Goal: Check status: Check status

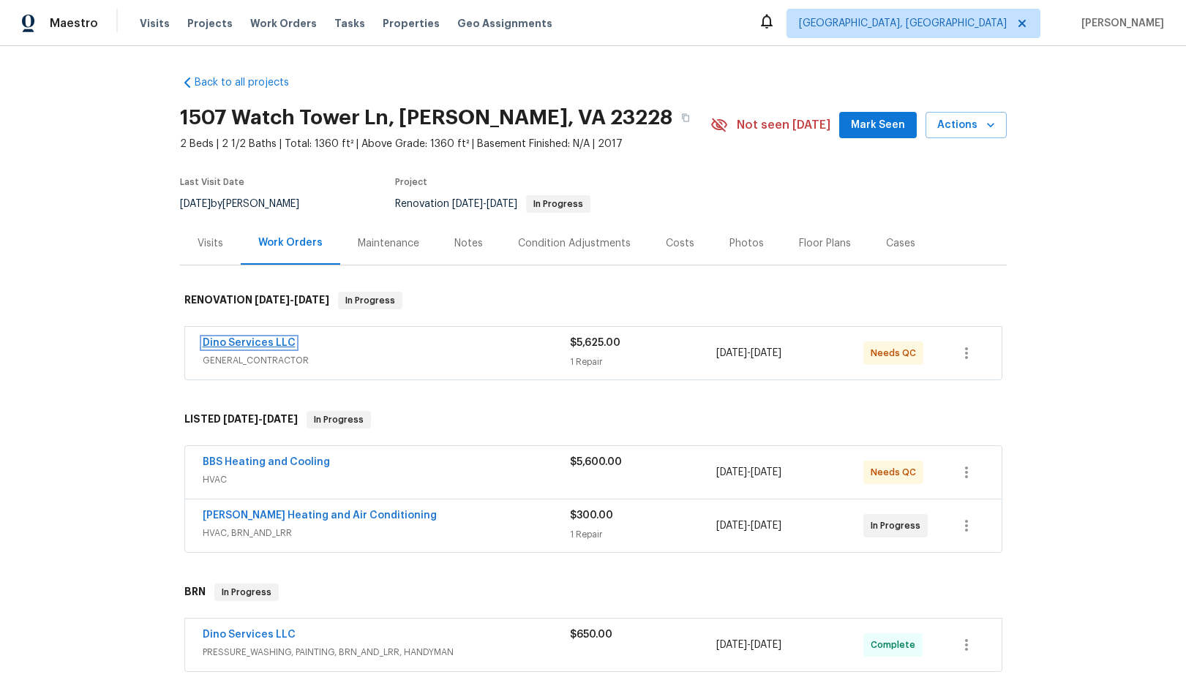
click at [246, 342] on link "Dino Services LLC" at bounding box center [249, 343] width 93 height 10
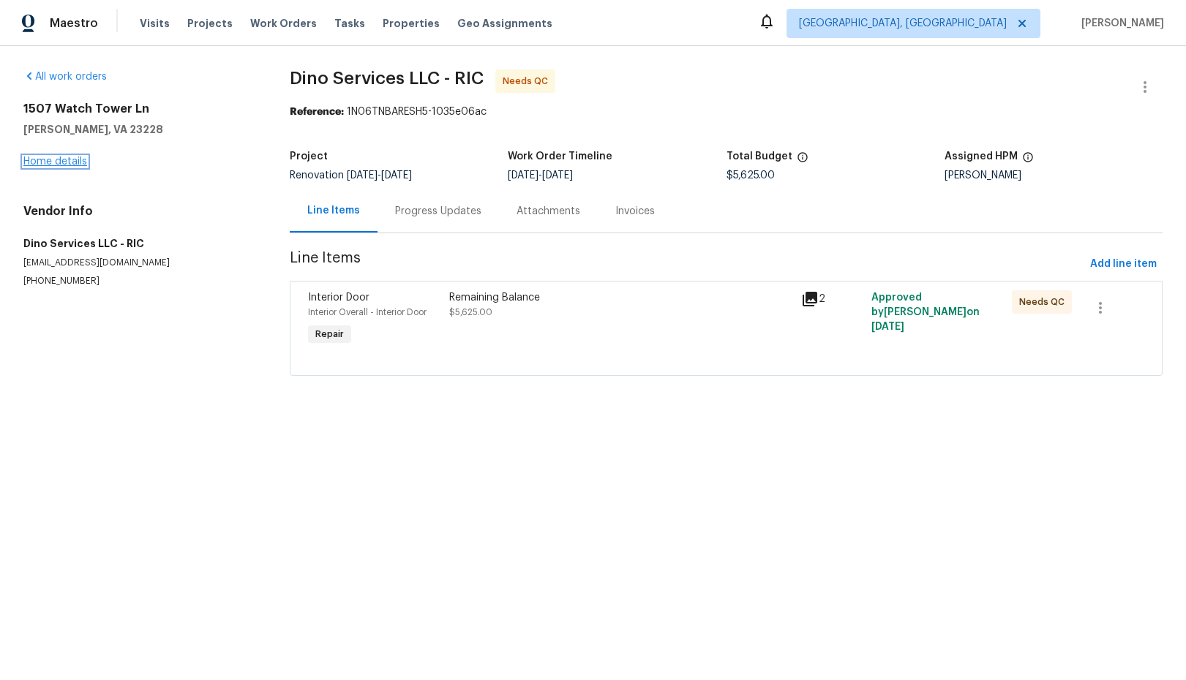
click at [77, 161] on link "Home details" at bounding box center [55, 162] width 64 height 10
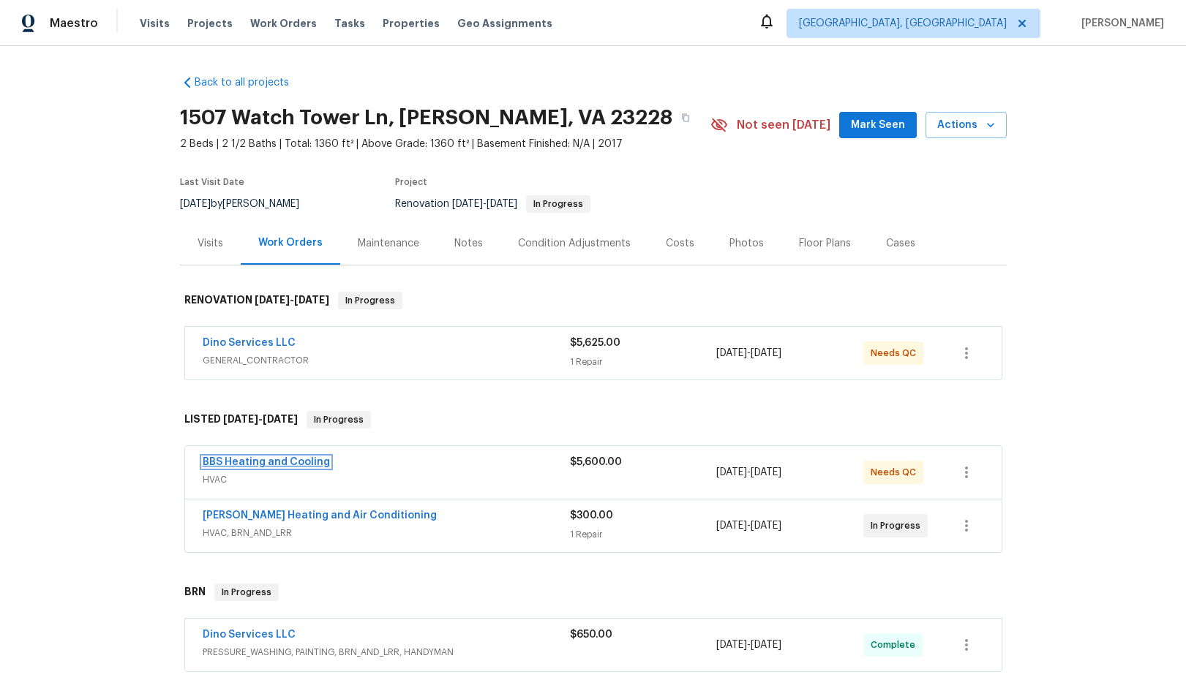
click at [290, 462] on link "BBS Heating and Cooling" at bounding box center [266, 462] width 127 height 10
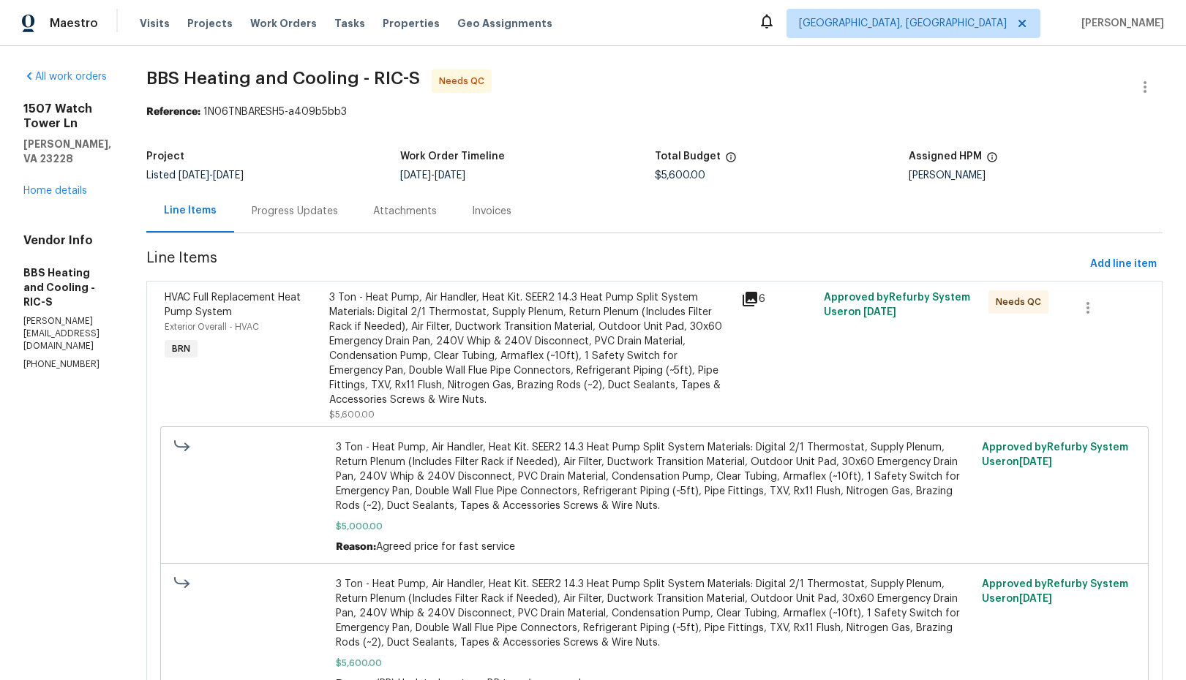
click at [759, 300] on icon at bounding box center [750, 299] width 18 height 18
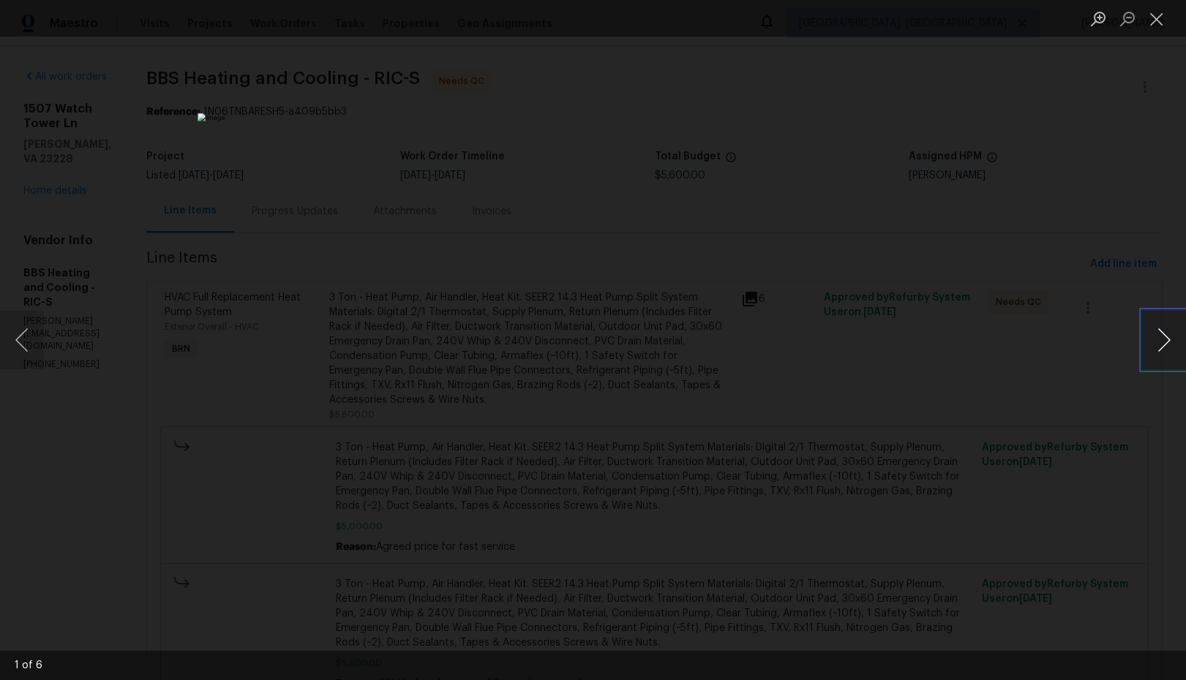
click at [1165, 344] on button "Next image" at bounding box center [1164, 340] width 44 height 59
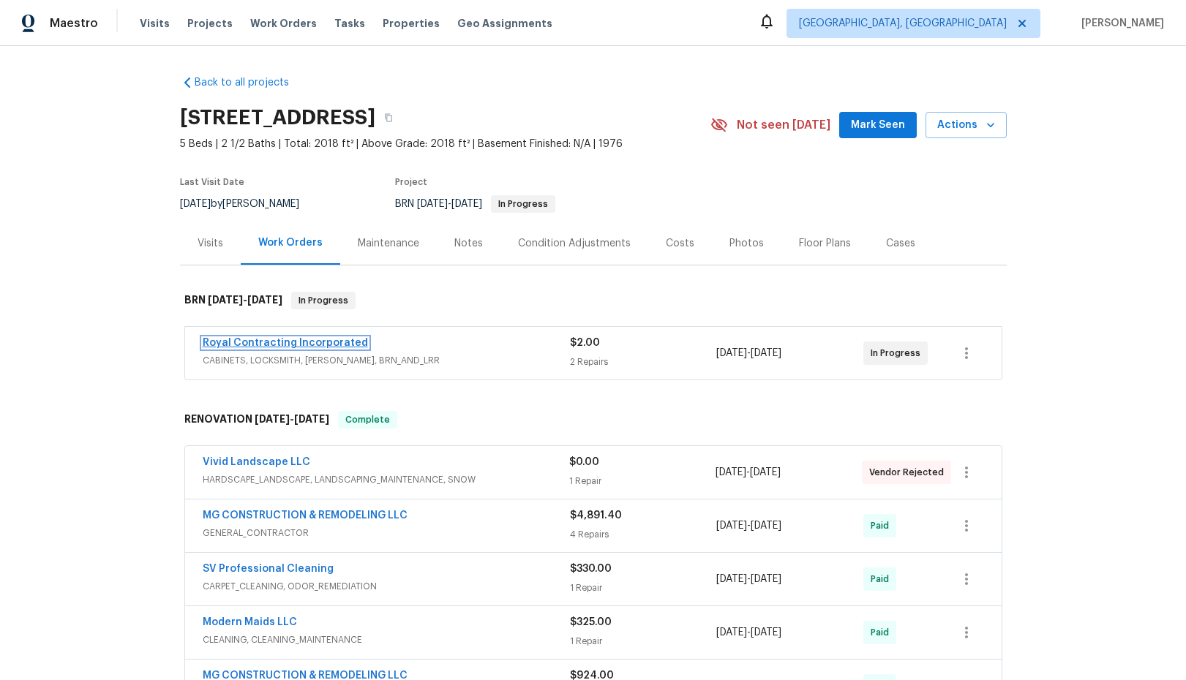
click at [296, 341] on link "Royal Contracting Incorporated" at bounding box center [285, 343] width 165 height 10
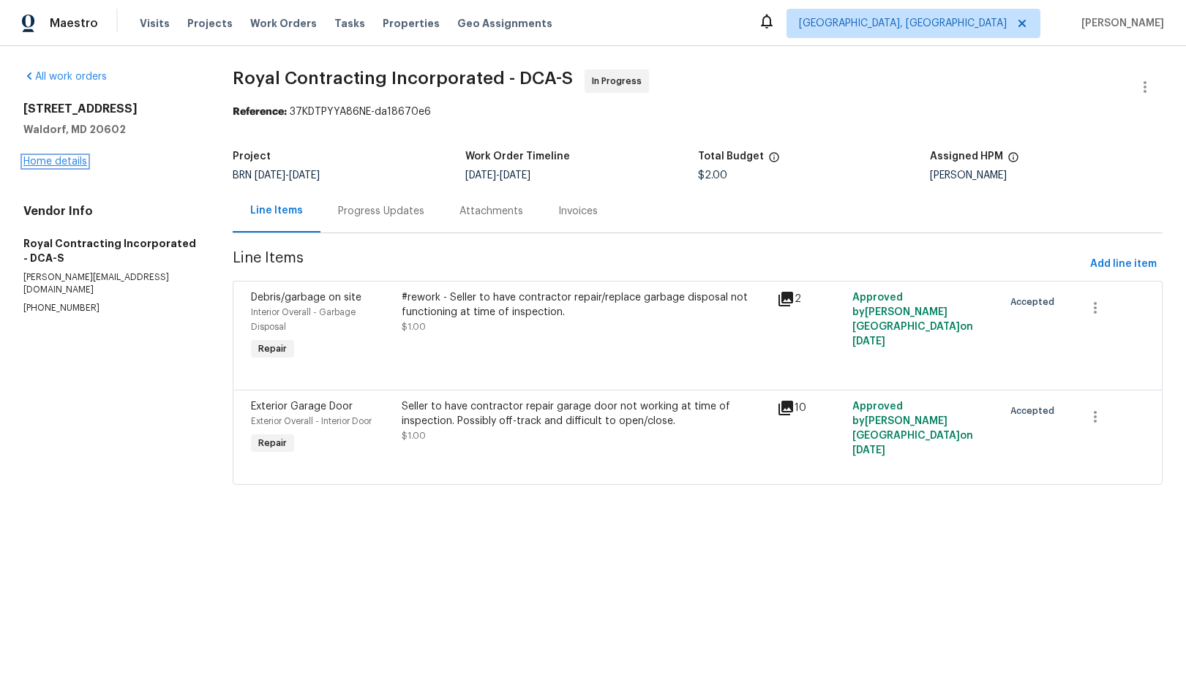
click at [61, 162] on link "Home details" at bounding box center [55, 162] width 64 height 10
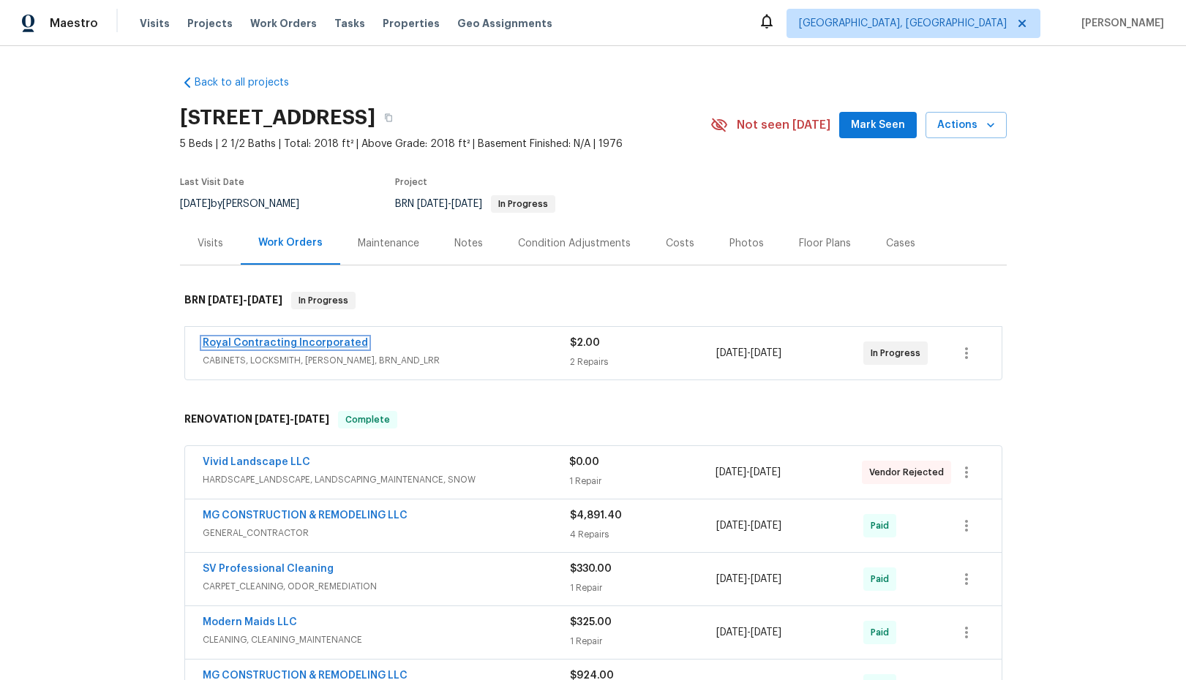
click at [287, 345] on link "Royal Contracting Incorporated" at bounding box center [285, 343] width 165 height 10
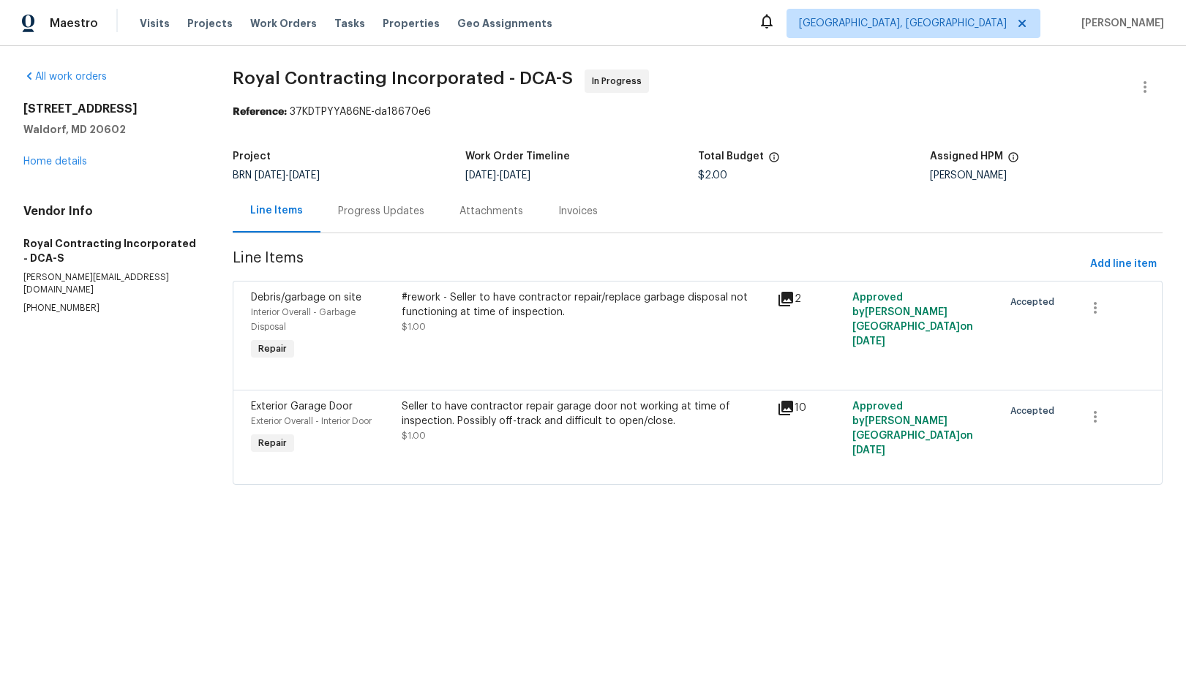
click at [394, 220] on div "Progress Updates" at bounding box center [380, 210] width 121 height 43
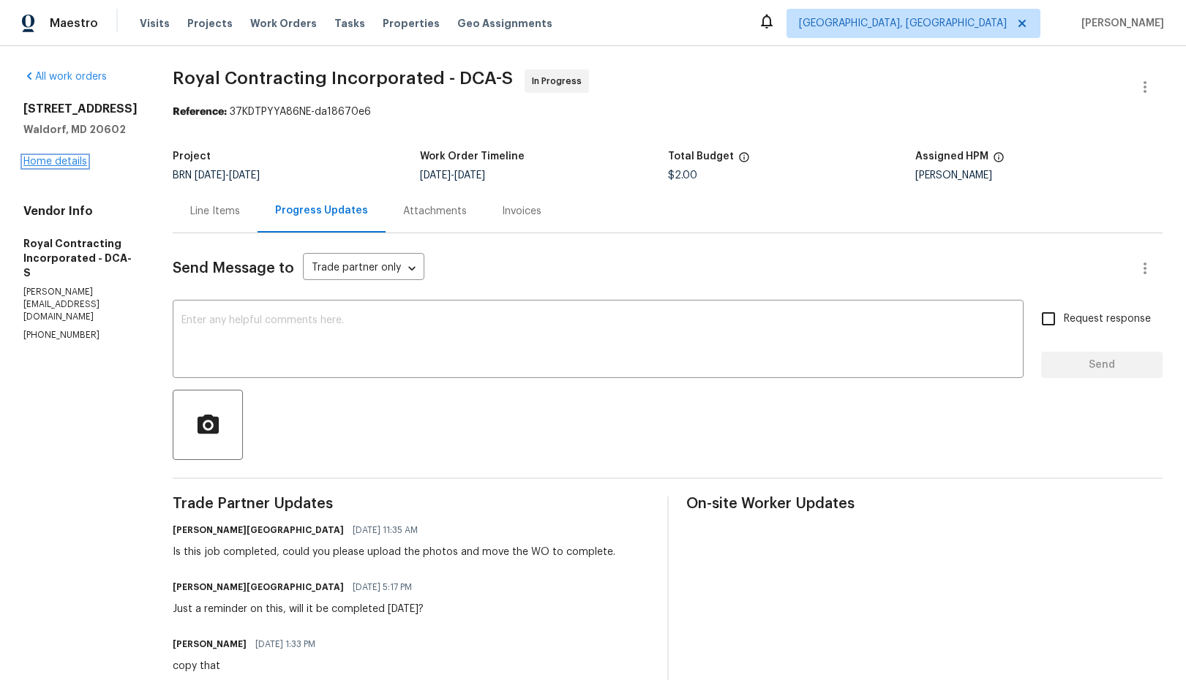
click at [66, 160] on link "Home details" at bounding box center [55, 162] width 64 height 10
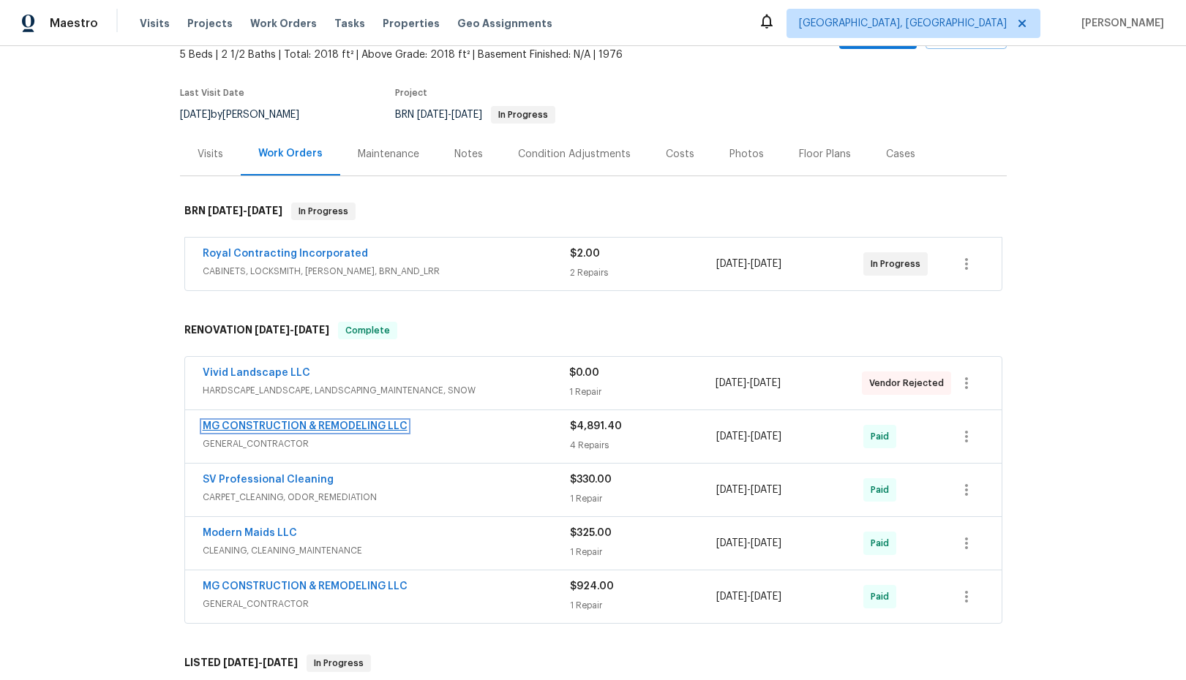
click at [328, 421] on link "MG CONSTRUCTION & REMODELING LLC" at bounding box center [305, 426] width 205 height 10
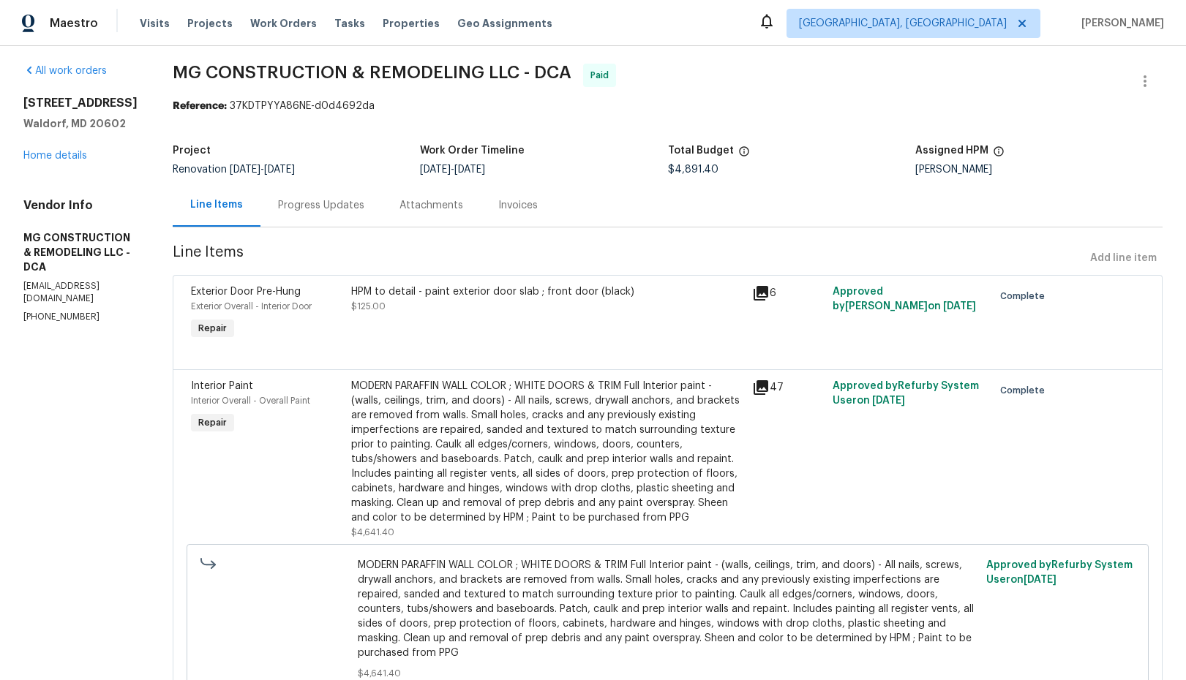
scroll to position [7, 0]
click at [364, 209] on div "Progress Updates" at bounding box center [321, 205] width 86 height 15
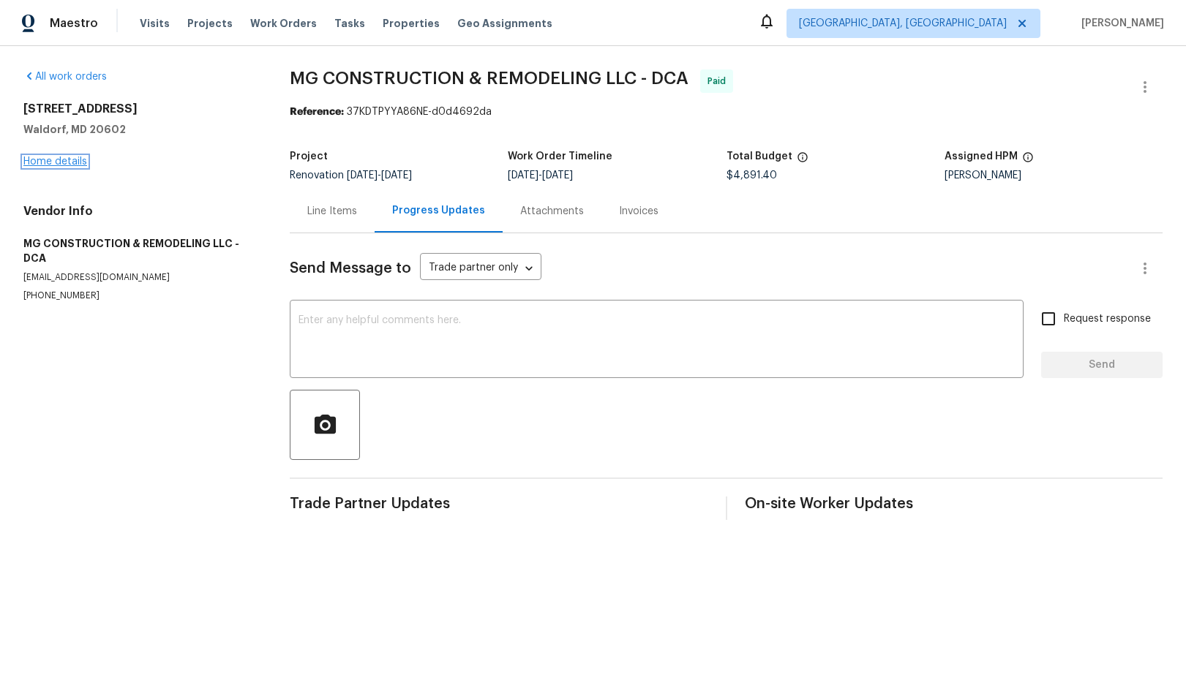
click at [75, 163] on link "Home details" at bounding box center [55, 162] width 64 height 10
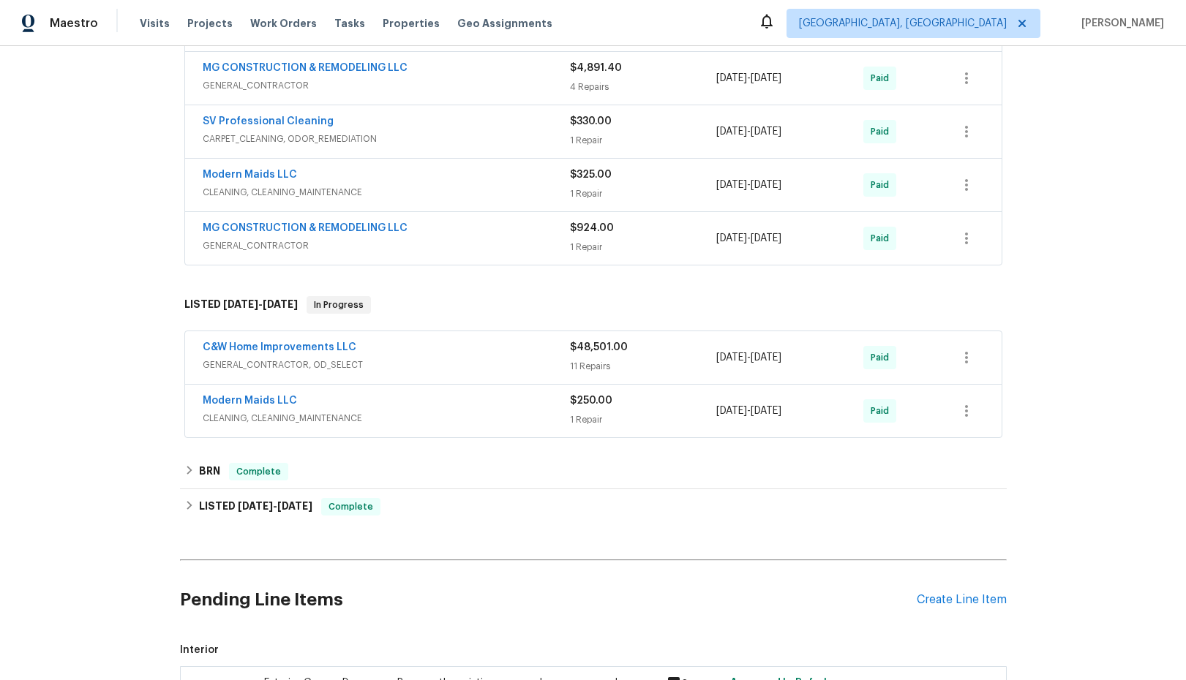
scroll to position [446, 0]
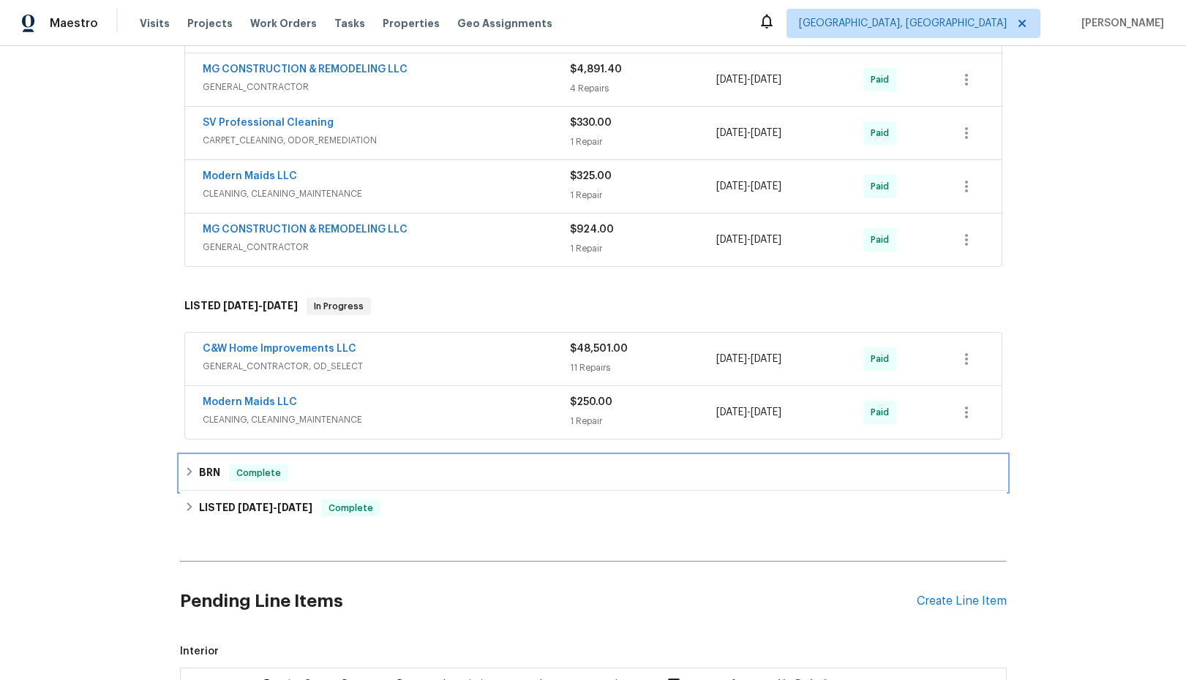
click at [184, 476] on icon at bounding box center [189, 472] width 10 height 10
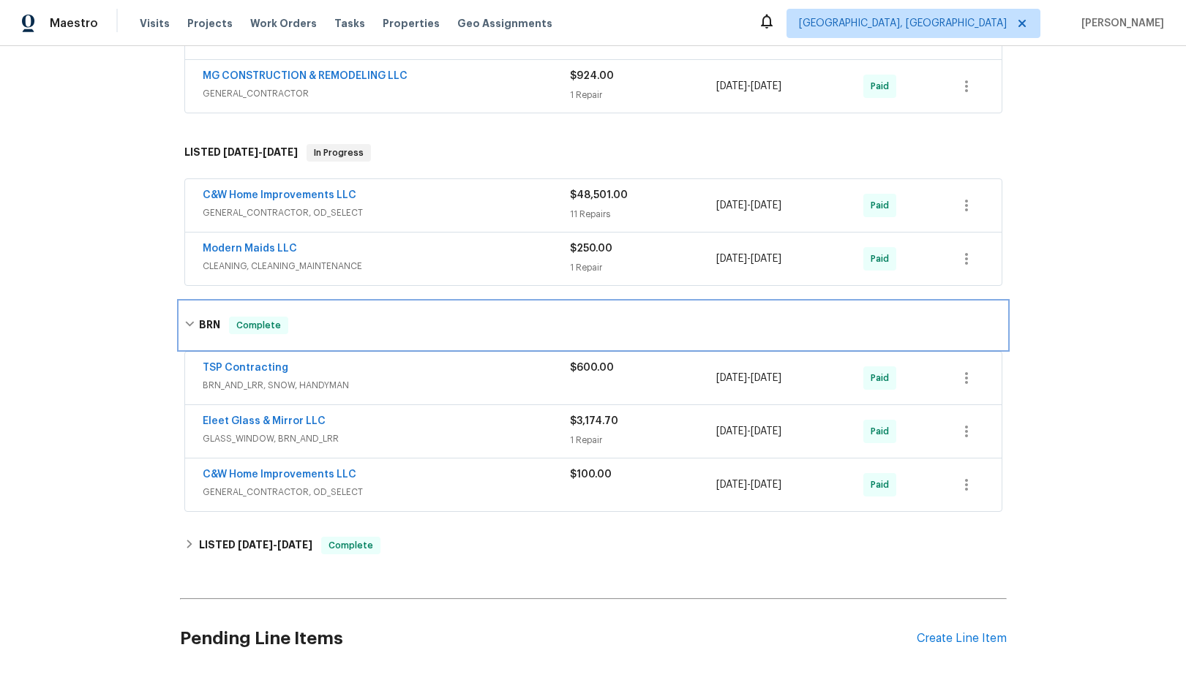
scroll to position [602, 0]
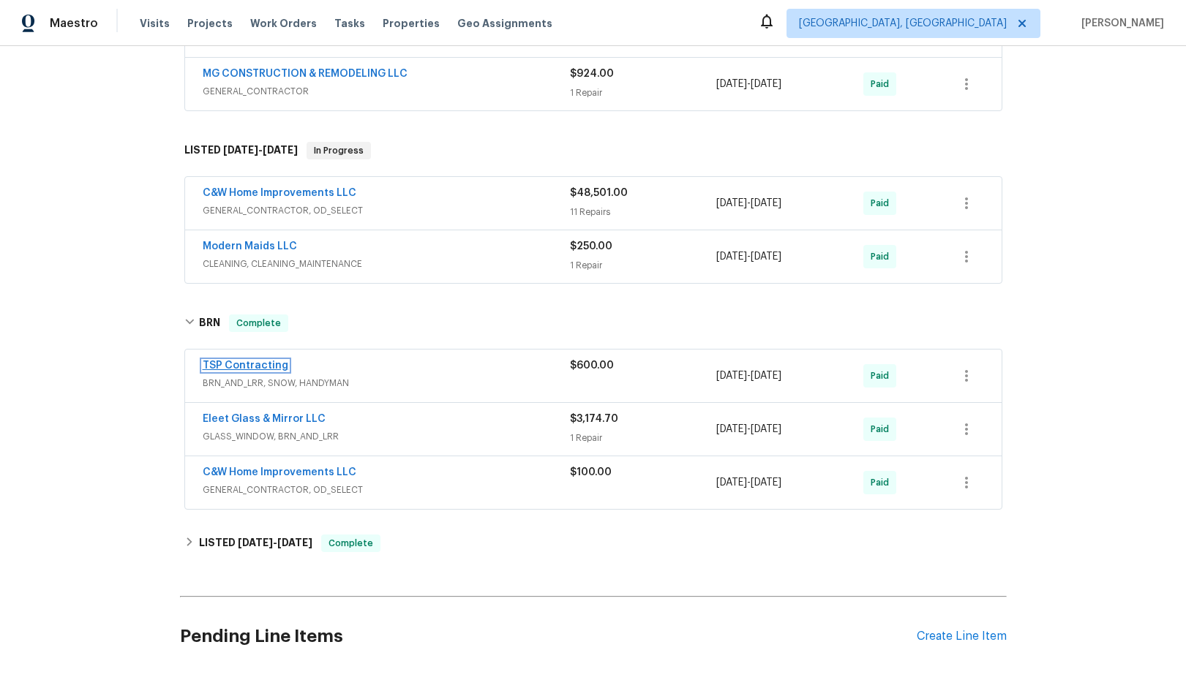
click at [260, 367] on link "TSP Contracting" at bounding box center [246, 366] width 86 height 10
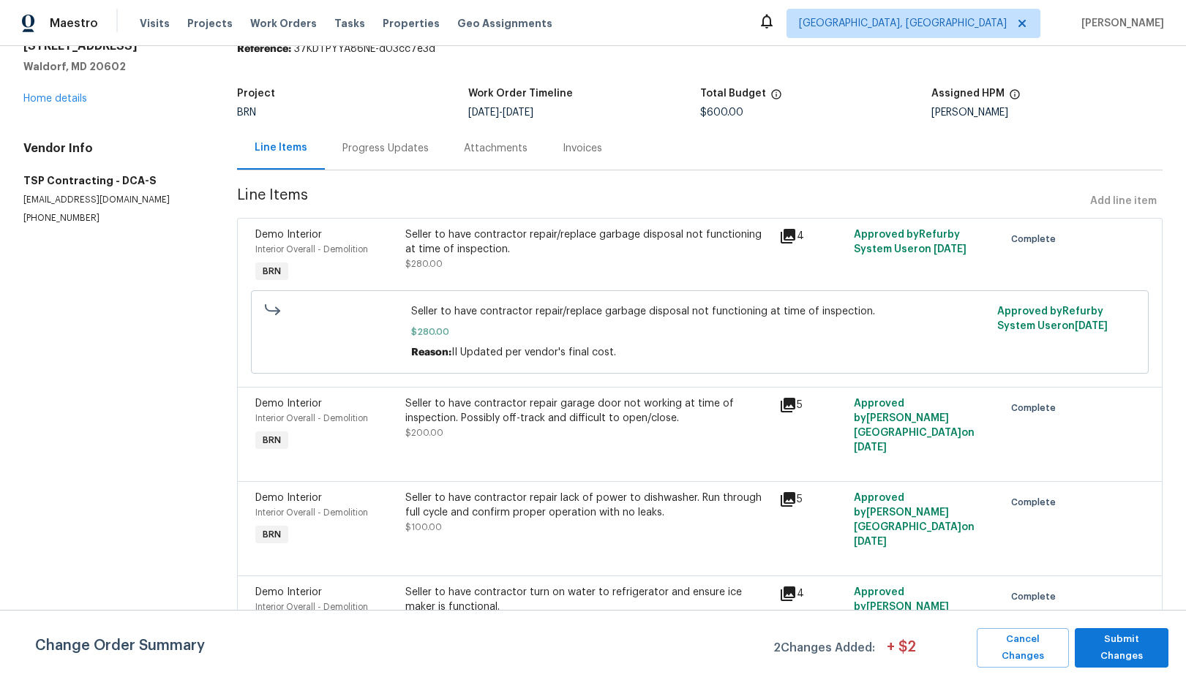
scroll to position [96, 0]
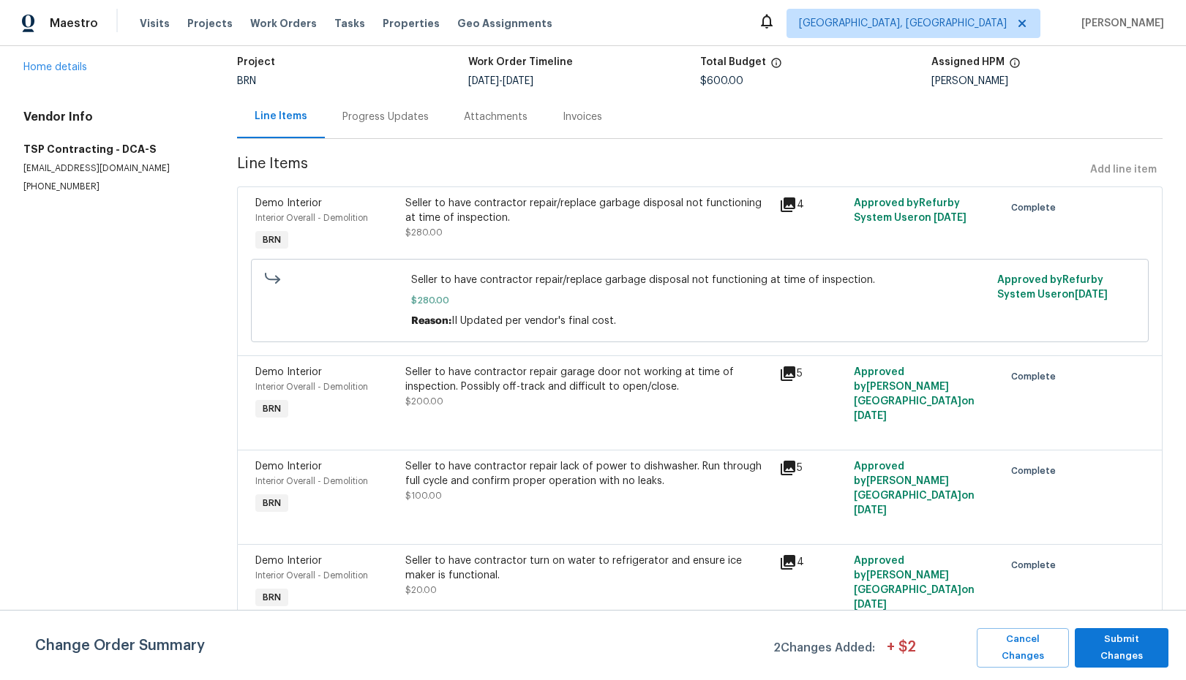
click at [388, 117] on div "Progress Updates" at bounding box center [385, 117] width 86 height 15
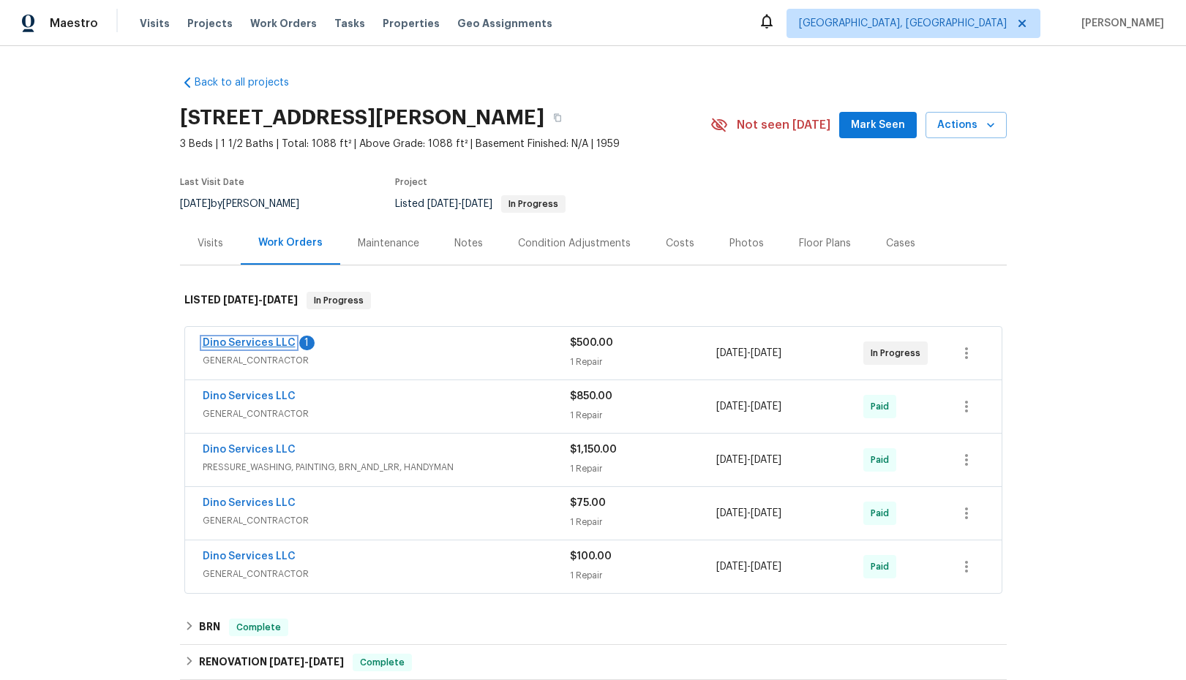
click at [238, 345] on link "Dino Services LLC" at bounding box center [249, 343] width 93 height 10
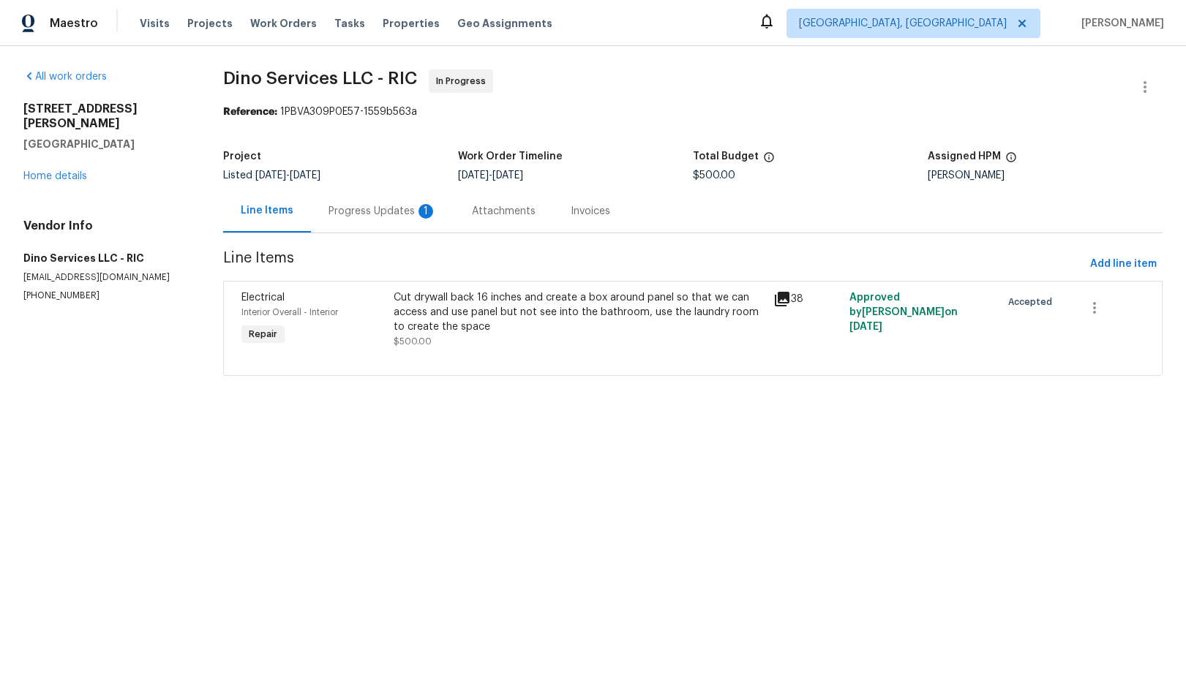
click at [782, 302] on icon at bounding box center [782, 299] width 15 height 15
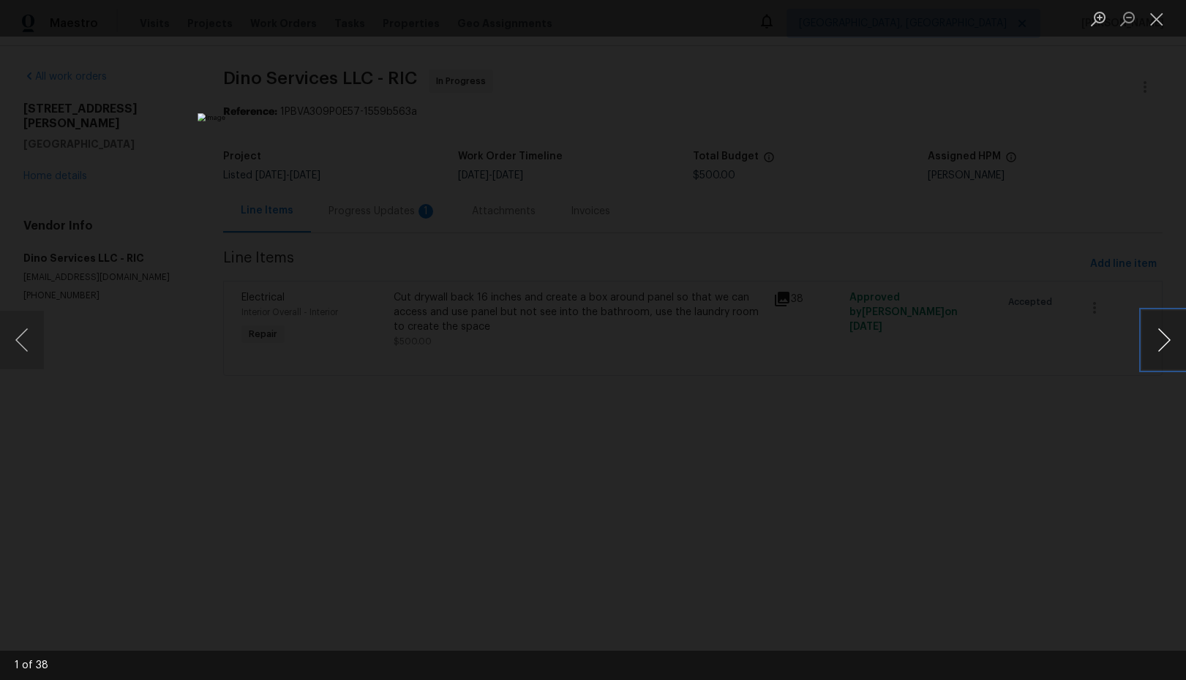
click at [1167, 346] on button "Next image" at bounding box center [1164, 340] width 44 height 59
click at [21, 340] on button "Previous image" at bounding box center [22, 340] width 44 height 59
click at [1165, 348] on button "Next image" at bounding box center [1164, 340] width 44 height 59
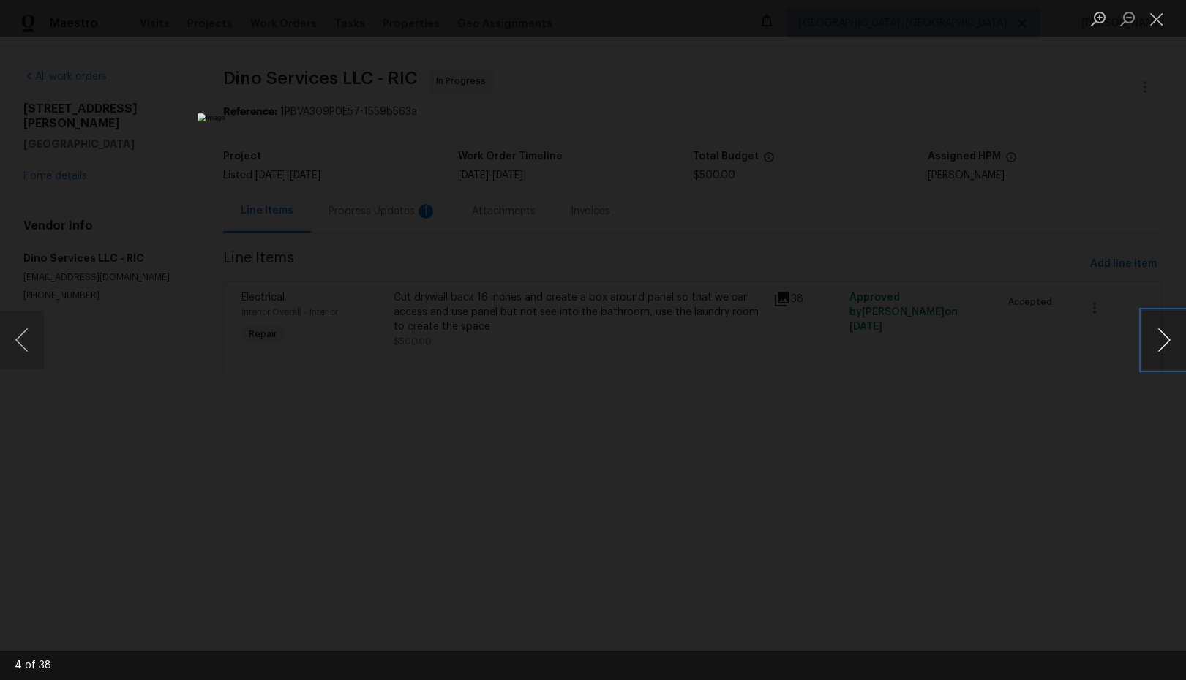
click at [1165, 348] on button "Next image" at bounding box center [1164, 340] width 44 height 59
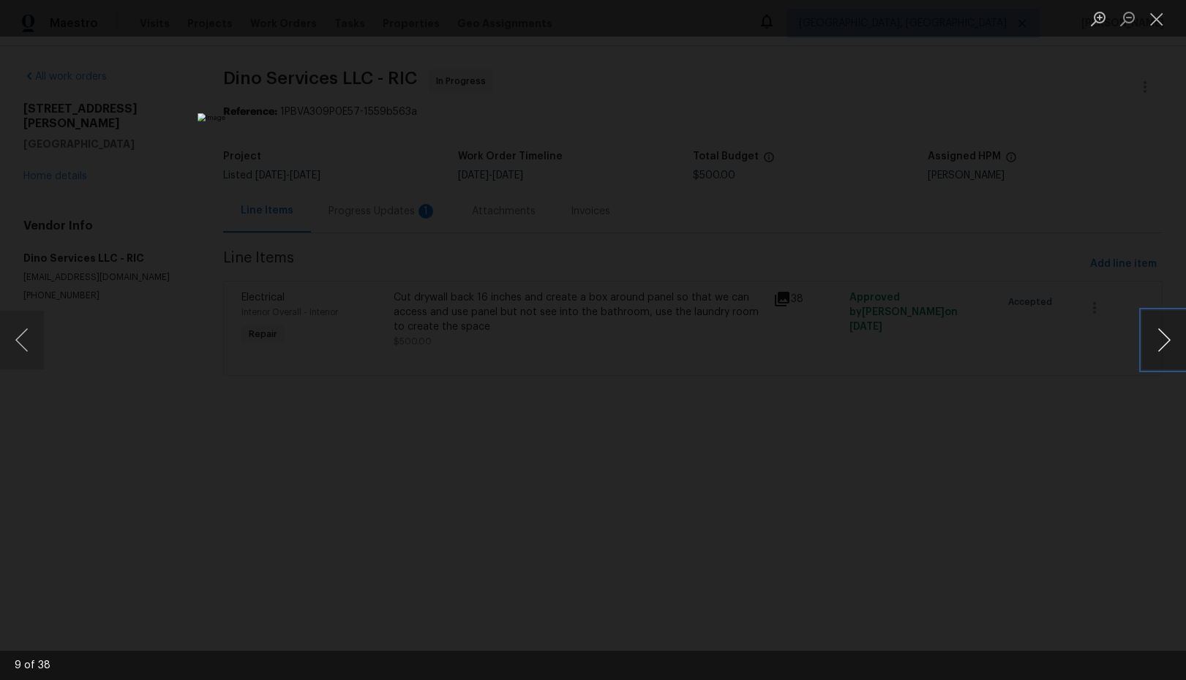
click at [1165, 348] on button "Next image" at bounding box center [1164, 340] width 44 height 59
click at [1162, 19] on button "Close lightbox" at bounding box center [1156, 19] width 29 height 26
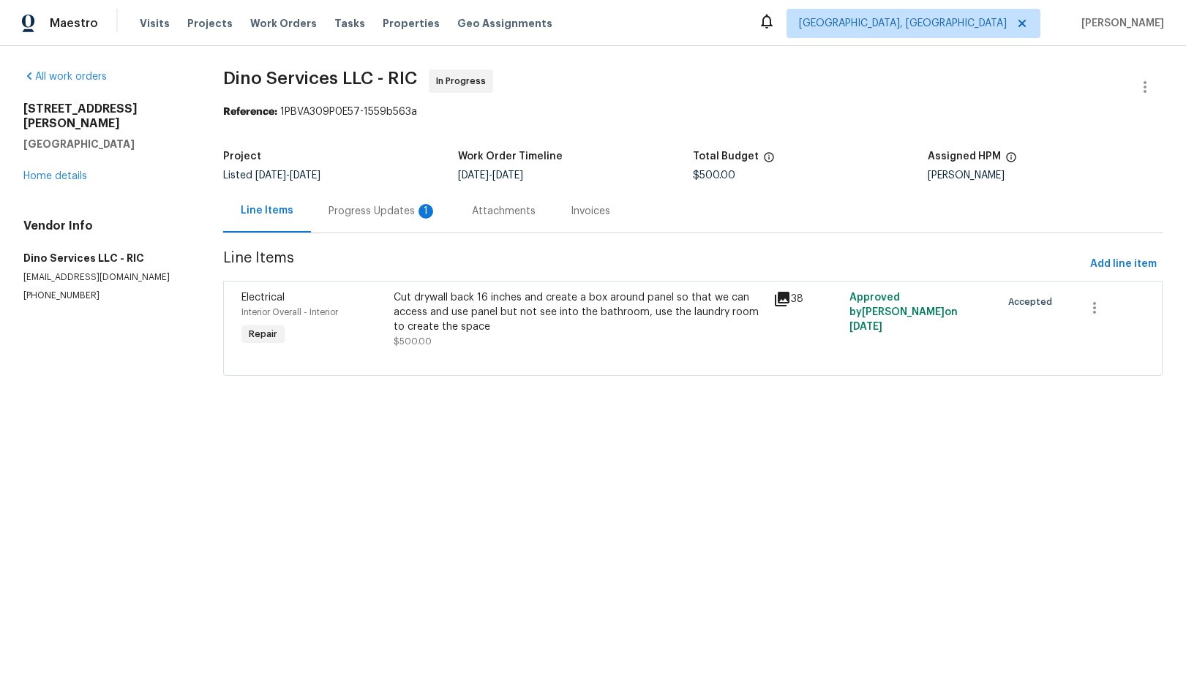
click at [356, 212] on div "Progress Updates 1" at bounding box center [382, 211] width 108 height 15
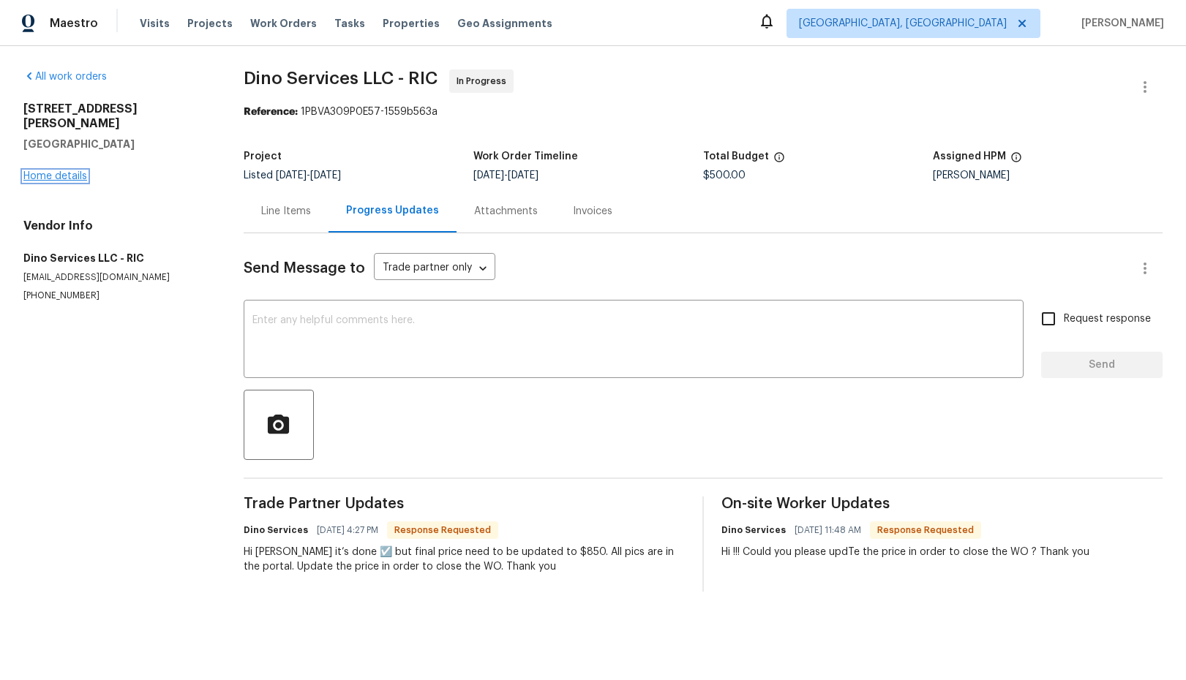
click at [67, 171] on link "Home details" at bounding box center [55, 176] width 64 height 10
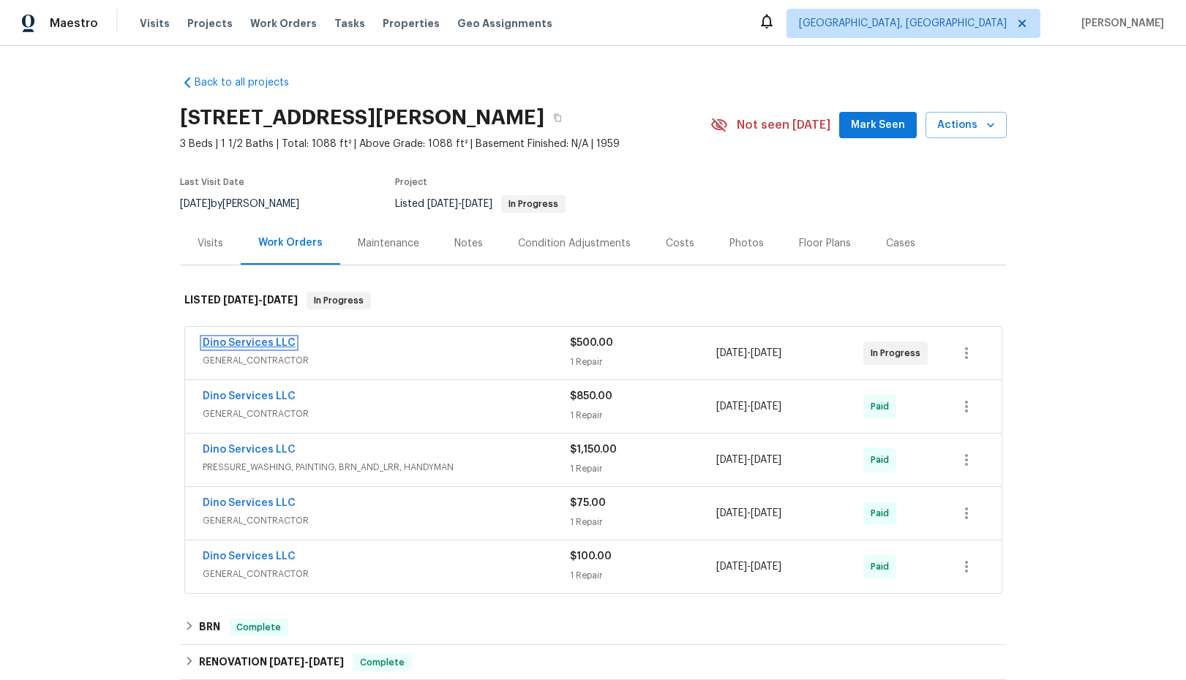
click at [266, 343] on link "Dino Services LLC" at bounding box center [249, 343] width 93 height 10
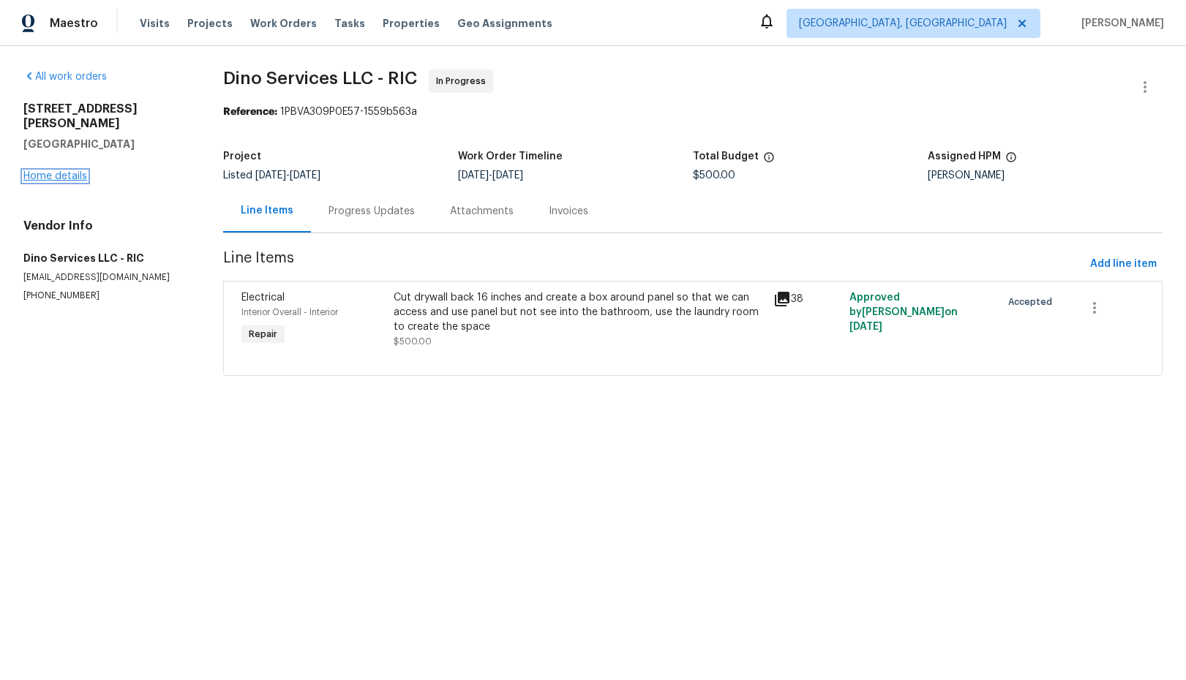
click at [65, 171] on link "Home details" at bounding box center [55, 176] width 64 height 10
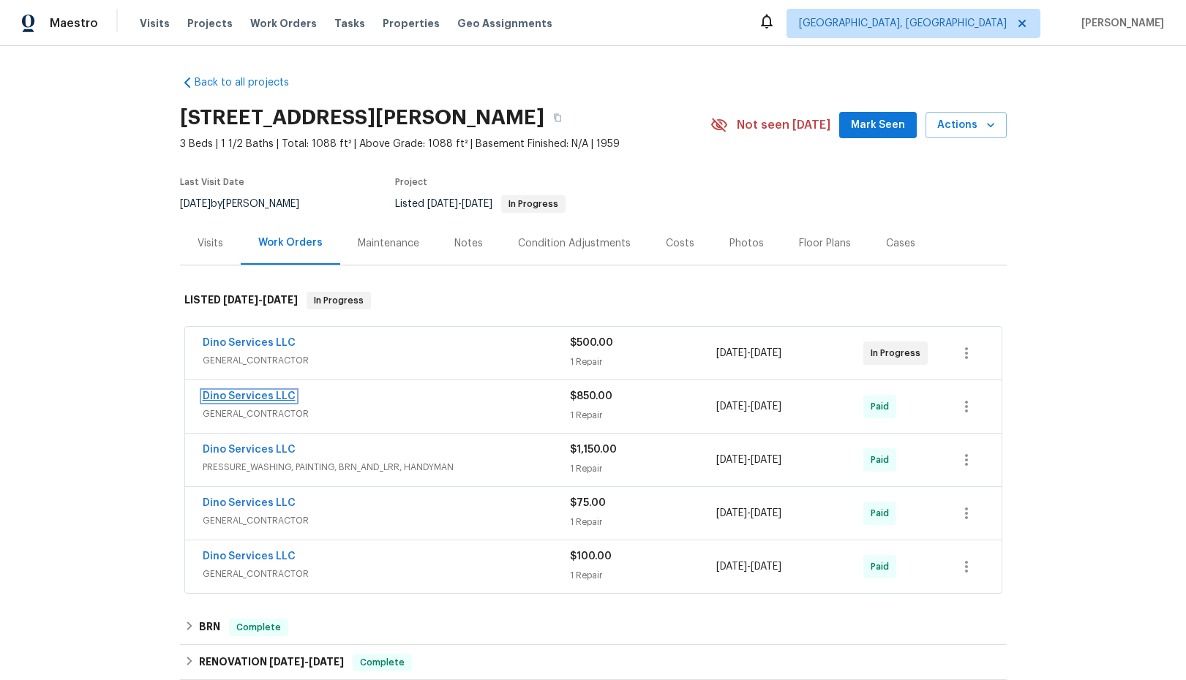
click at [274, 398] on link "Dino Services LLC" at bounding box center [249, 396] width 93 height 10
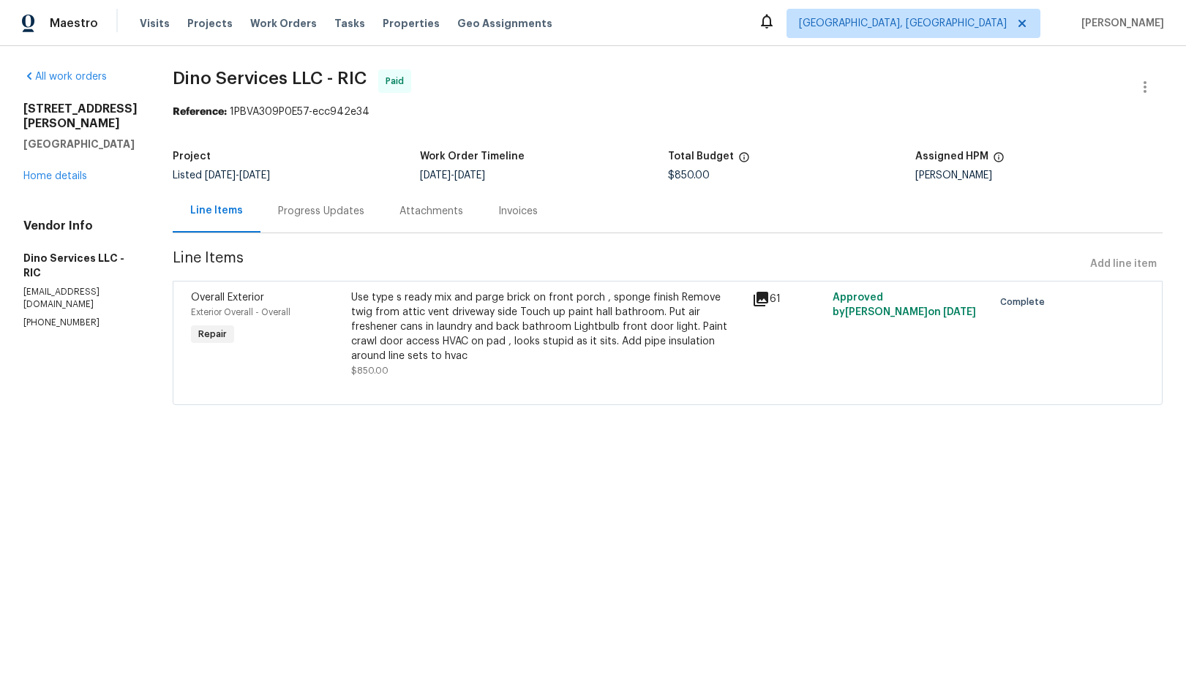
click at [765, 301] on icon at bounding box center [761, 299] width 18 height 18
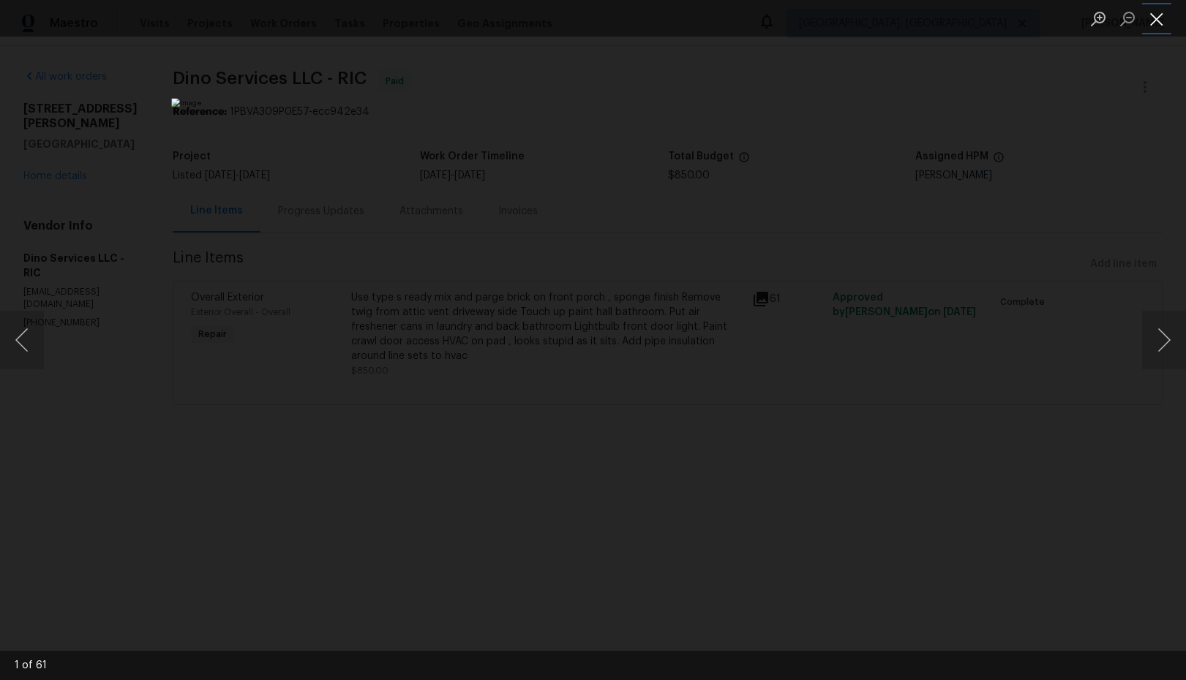
click at [1156, 20] on button "Close lightbox" at bounding box center [1156, 19] width 29 height 26
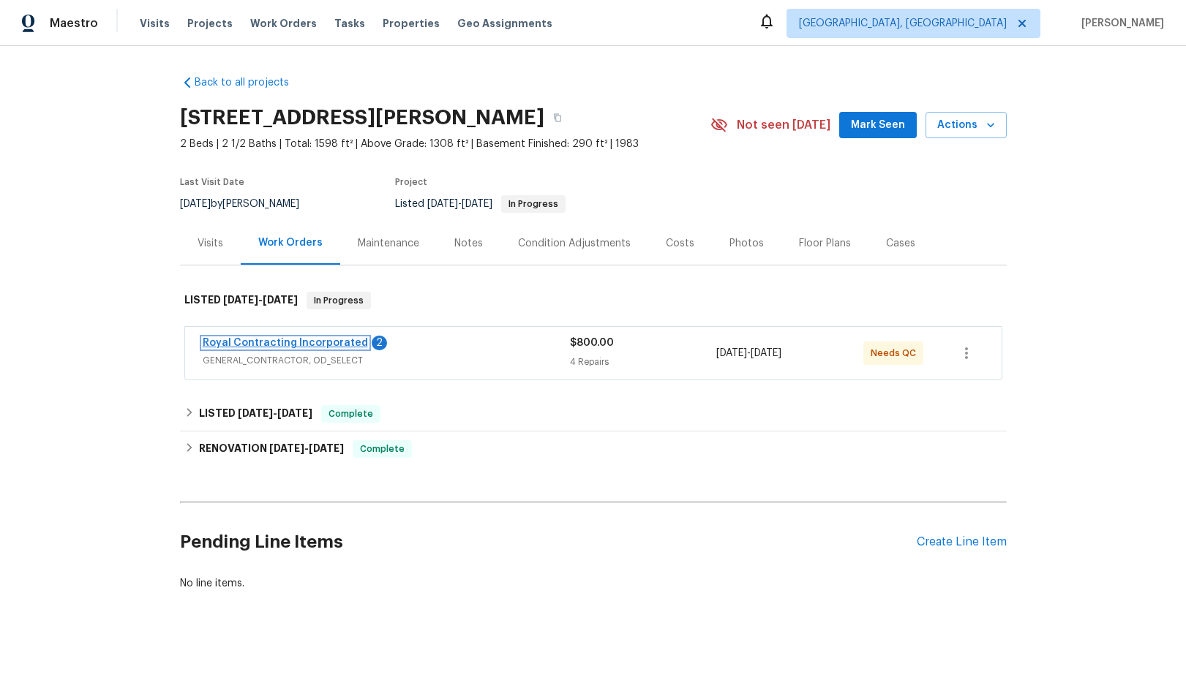
click at [264, 344] on link "Royal Contracting Incorporated" at bounding box center [285, 343] width 165 height 10
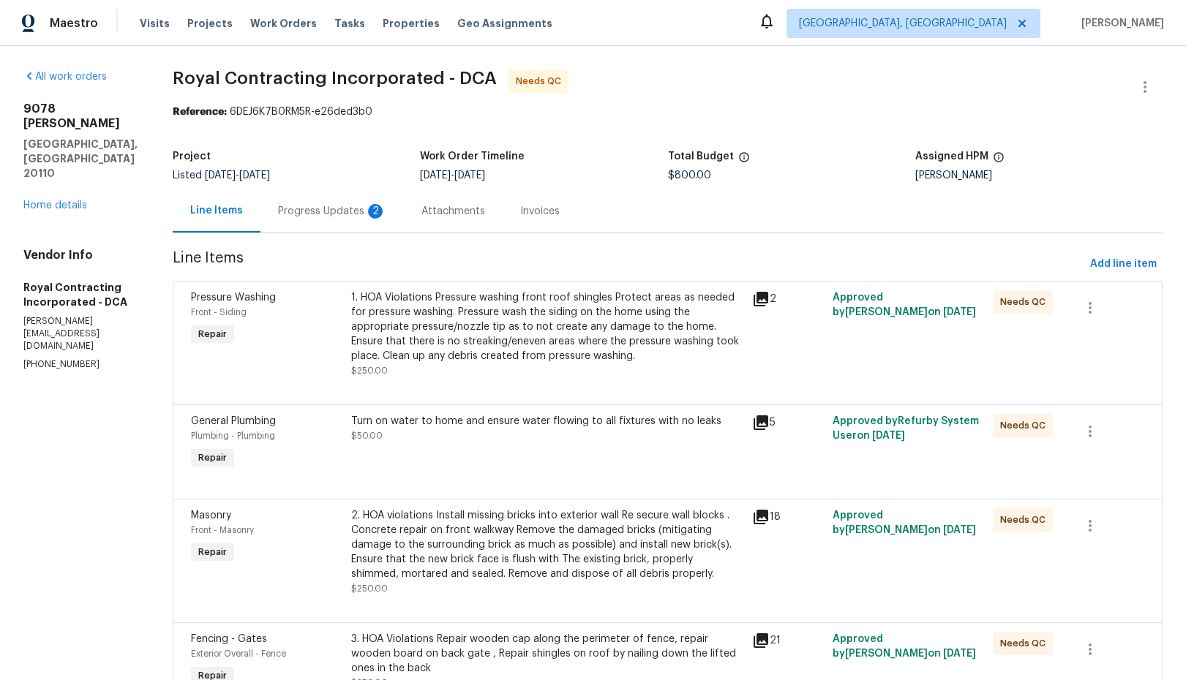
click at [334, 215] on div "Progress Updates 2" at bounding box center [332, 211] width 108 height 15
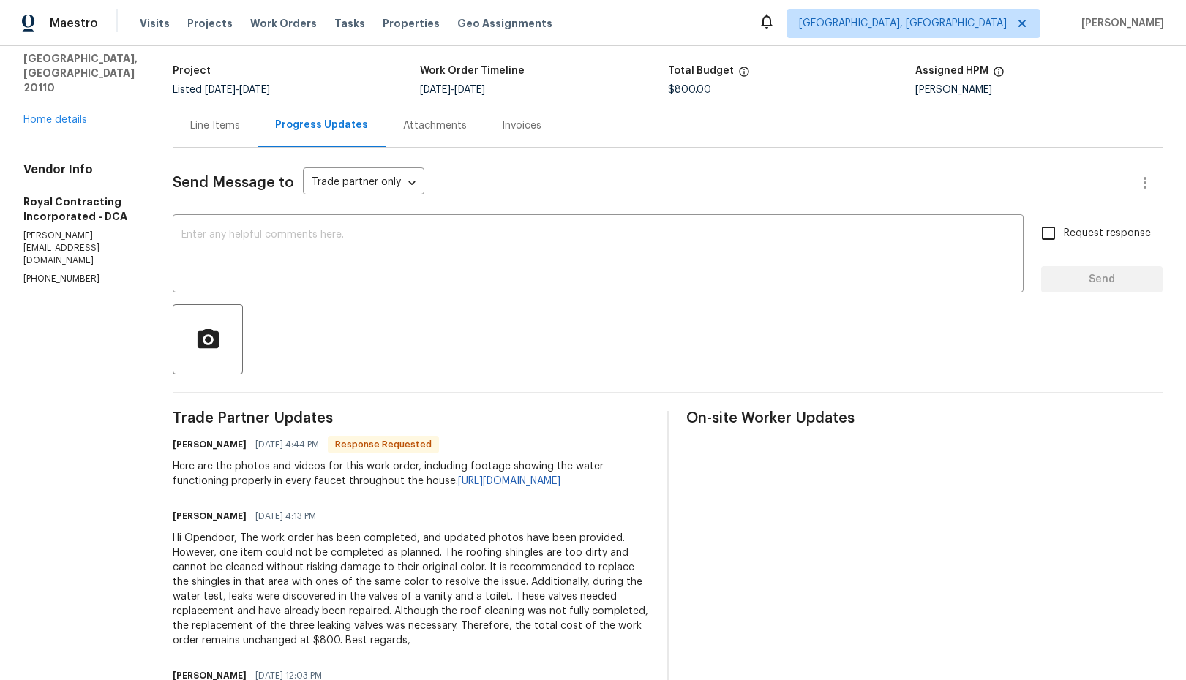
scroll to position [94, 0]
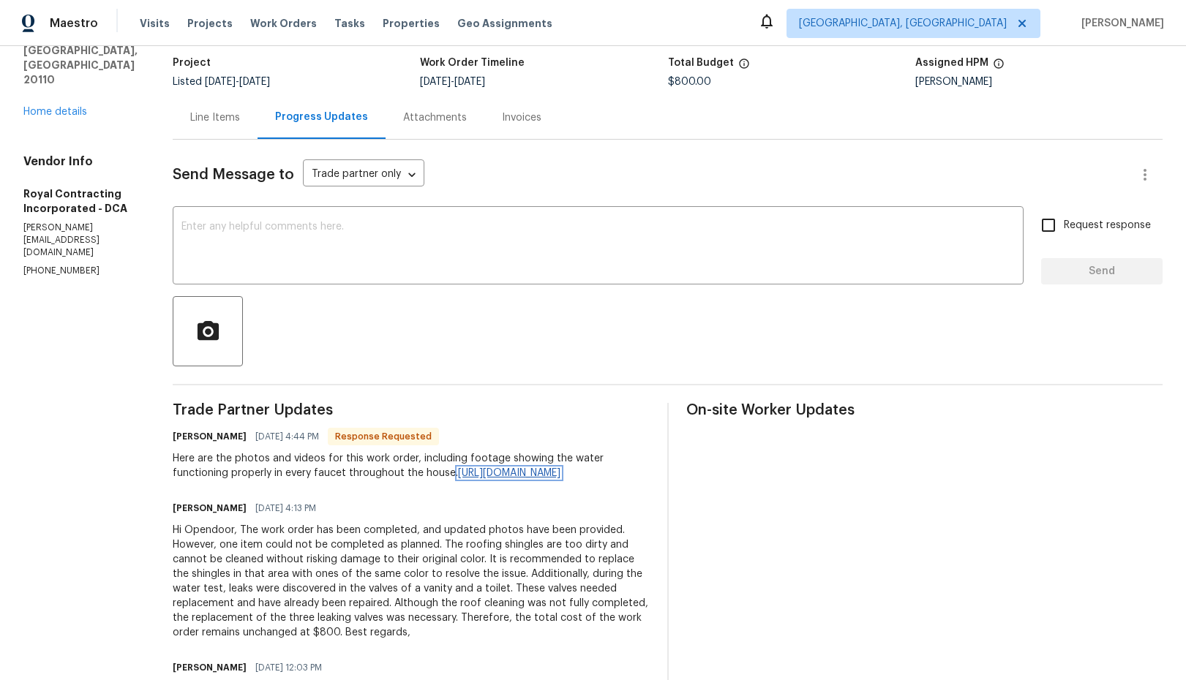
click at [487, 478] on link "https://drive.google.com/drive/folders/1LX9J1nX3IeXCzAQsanXg5iRpp_JKkRi1?usp=sh…" at bounding box center [509, 473] width 102 height 10
